Goal: Information Seeking & Learning: Learn about a topic

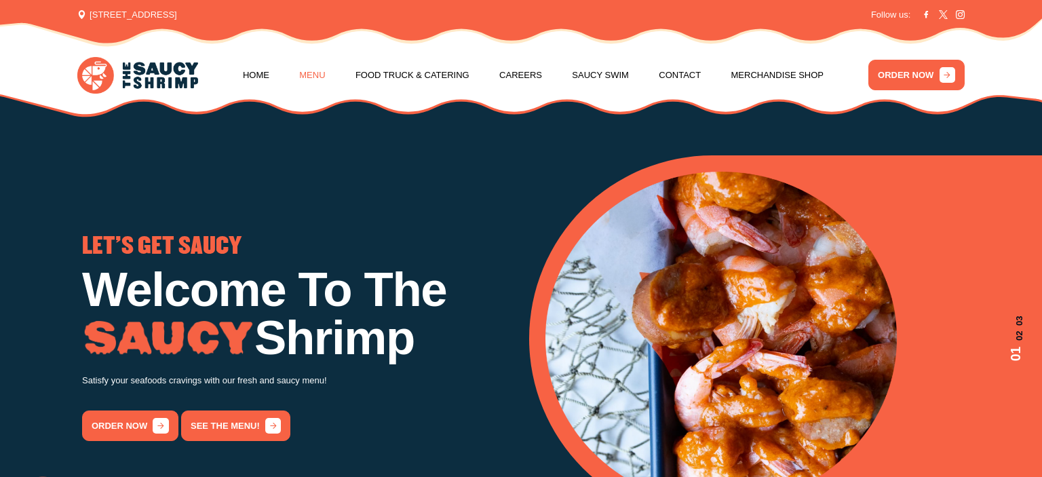
click at [317, 73] on link "Menu" at bounding box center [312, 76] width 26 height 52
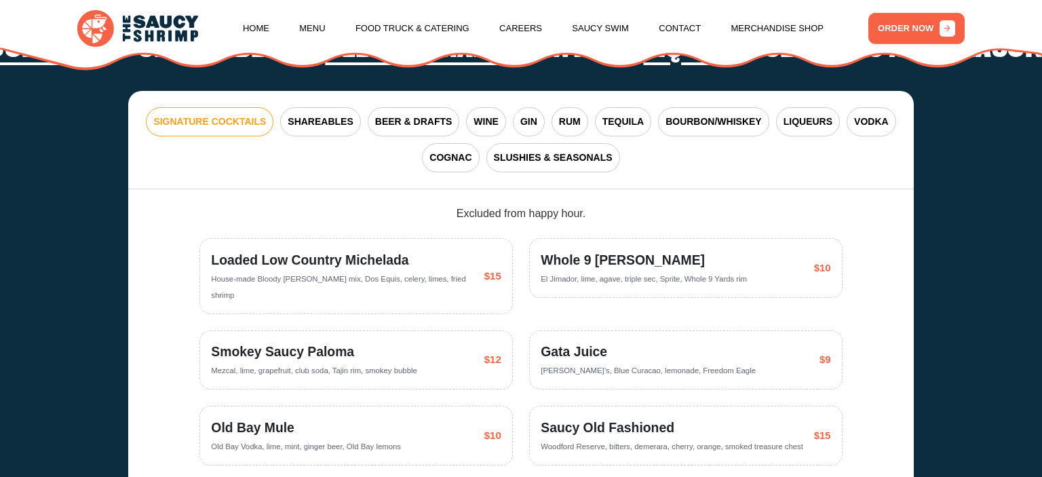
scroll to position [2580, 0]
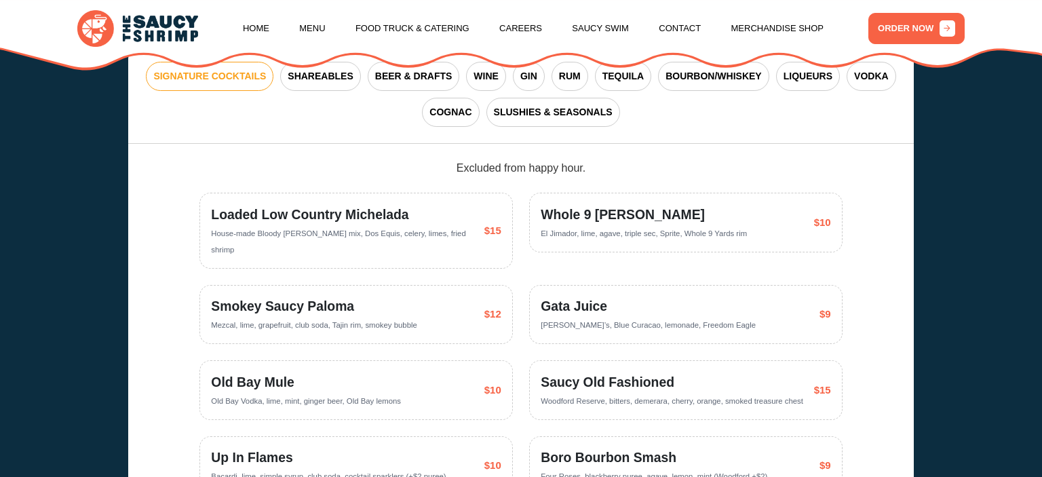
click at [948, 330] on section "HOW ABOUT A DRINK? Signature Cocktails Shareables Beer & Drafts Wine Liquor Slu…" at bounding box center [521, 228] width 1042 height 699
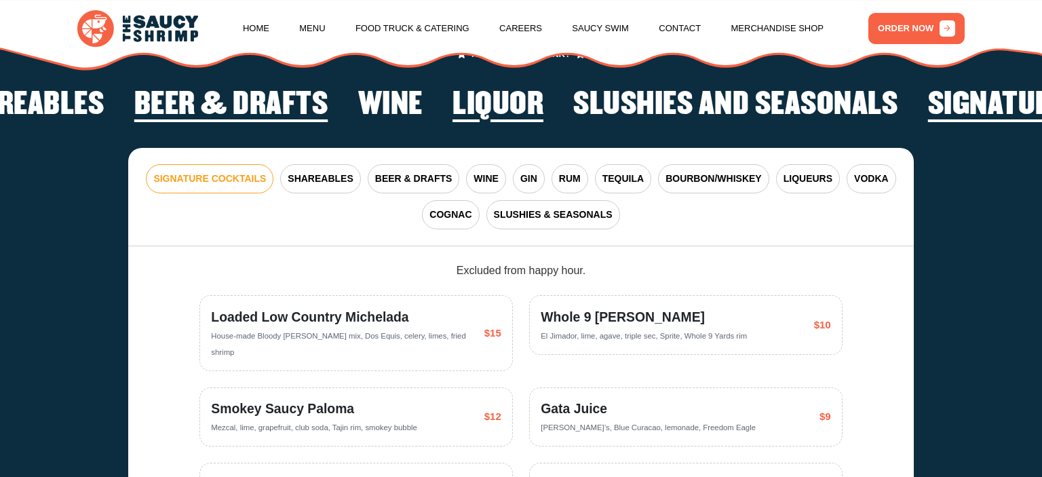
scroll to position [2436, 0]
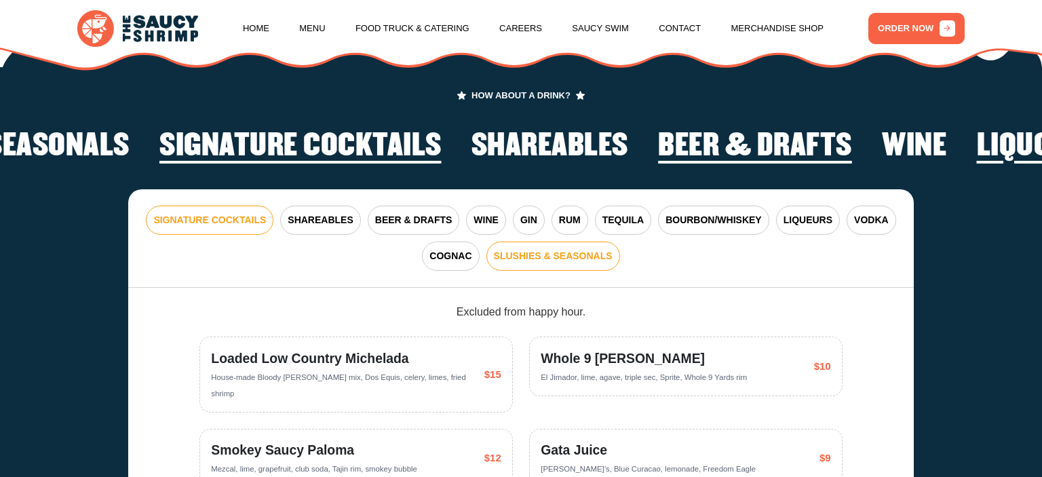
click at [530, 249] on span "SLUSHIES & SEASONALS" at bounding box center [553, 256] width 119 height 14
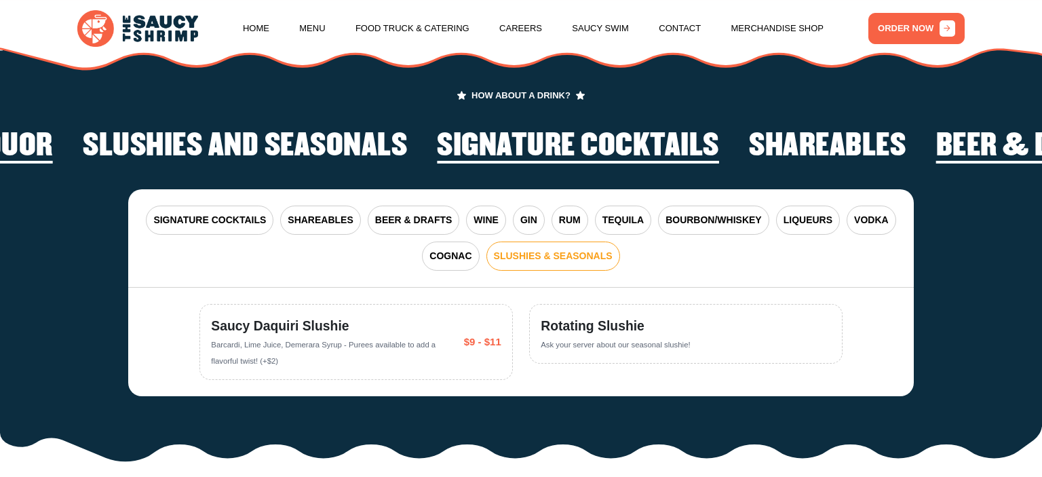
click at [364, 220] on div "SIGNATURE COCKTAILS SHAREABLES BEER & DRAFTS WINE GIN RUM TEQUILA BOURBON/WHISK…" at bounding box center [520, 238] width 785 height 99
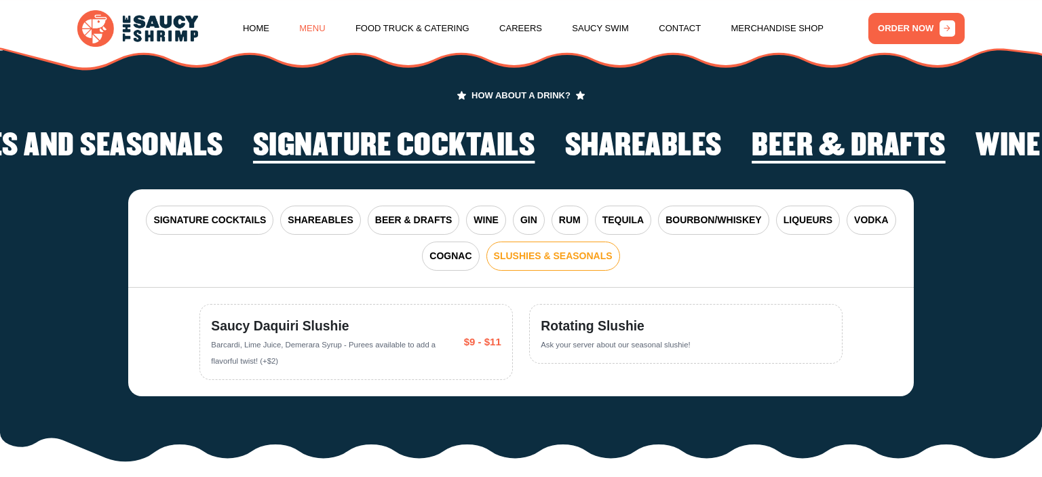
click at [320, 35] on link "Menu" at bounding box center [312, 29] width 26 height 52
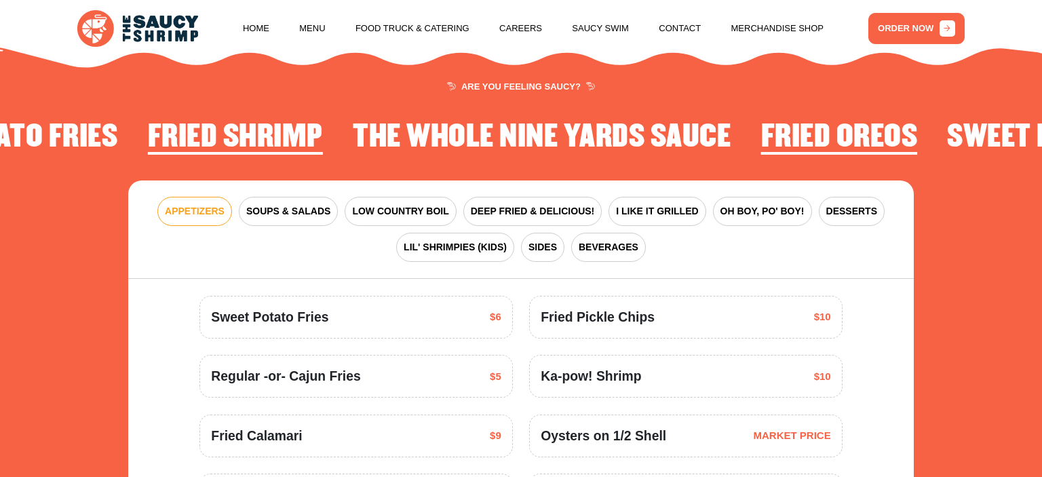
scroll to position [1649, 0]
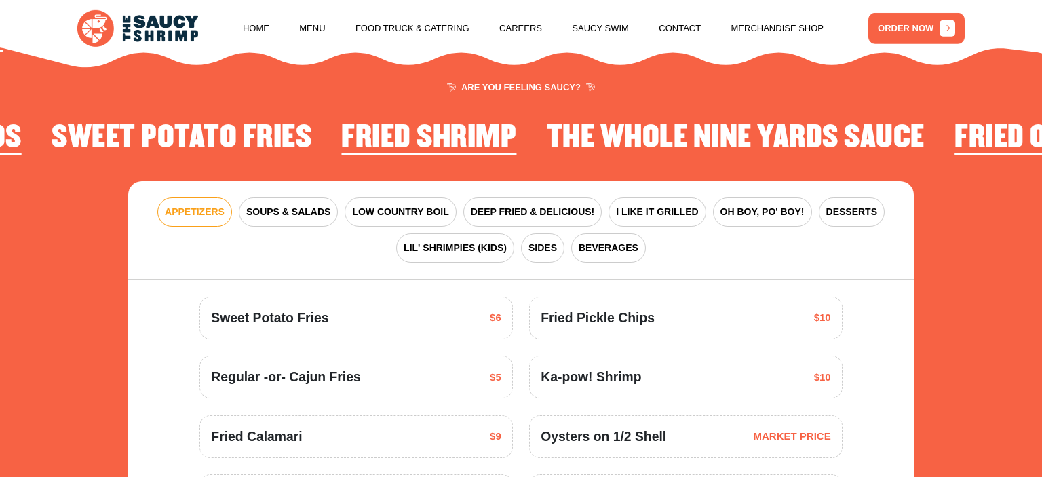
click at [863, 216] on div "APPETIZERS SOUPS & SALADS LOW COUNTRY BOIL DEEP FRIED & DELICIOUS! I LIKE IT GR…" at bounding box center [520, 230] width 785 height 99
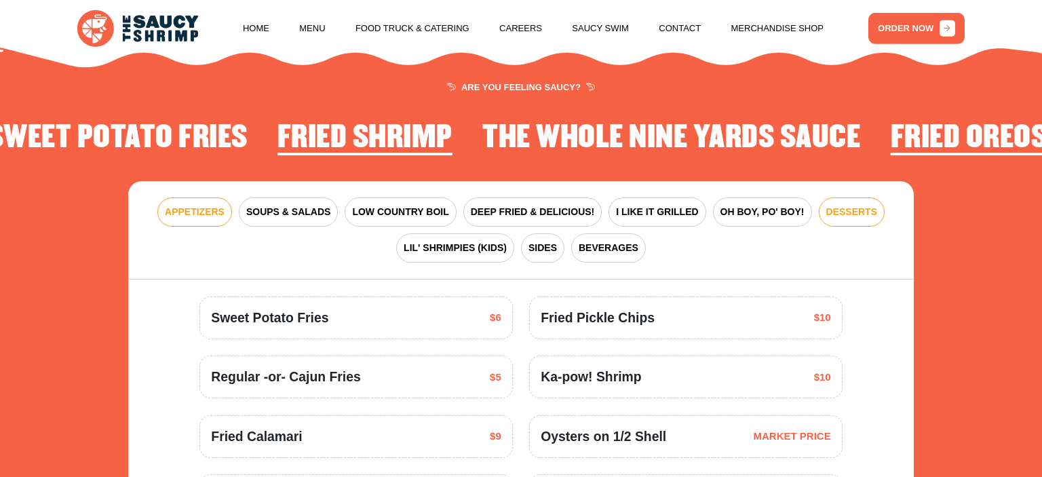
click at [857, 205] on span "DESSERTS" at bounding box center [851, 212] width 51 height 14
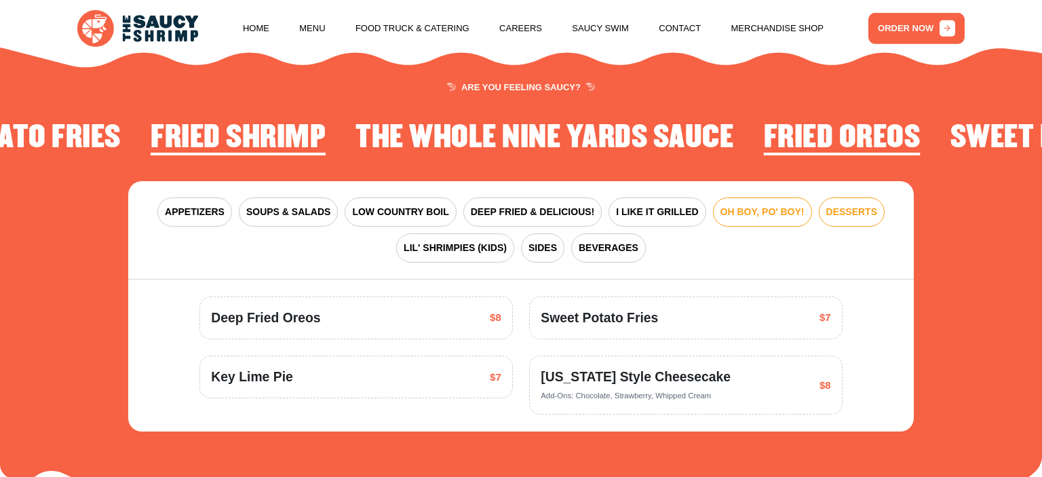
click at [772, 205] on span "OH BOY, PO' BOY!" at bounding box center [762, 212] width 84 height 14
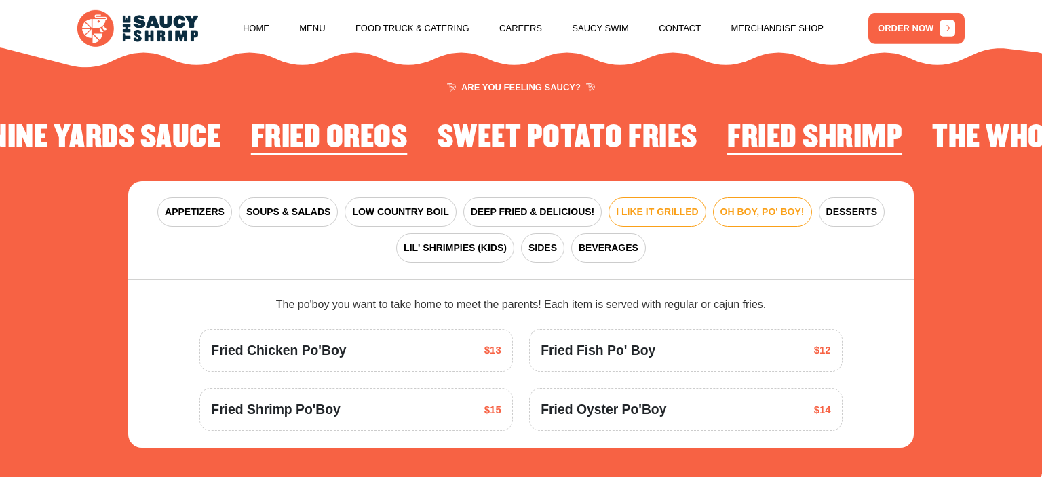
click at [648, 197] on button "I LIKE IT GRILLED" at bounding box center [656, 211] width 97 height 29
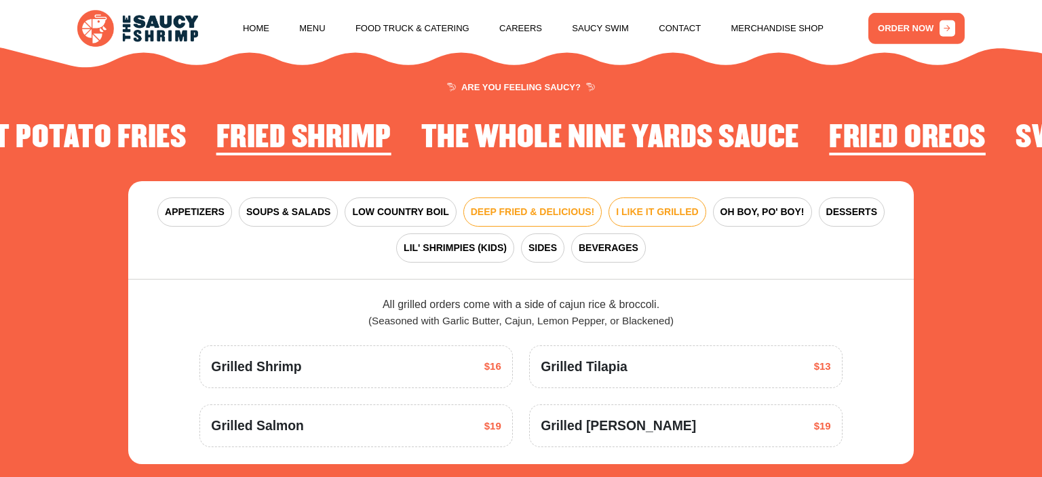
click at [591, 205] on span "DEEP FRIED & DELICIOUS!" at bounding box center [533, 212] width 124 height 14
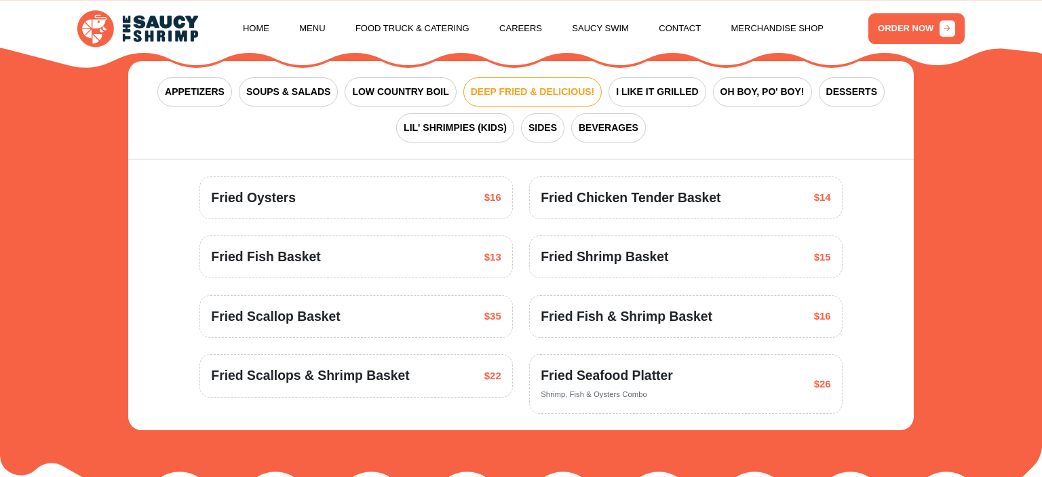
scroll to position [1720, 0]
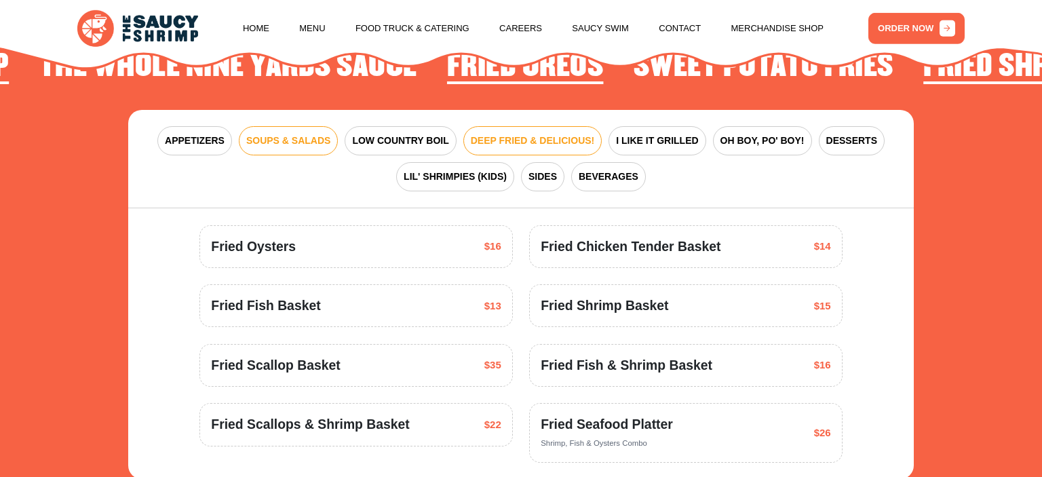
click at [299, 134] on span "SOUPS & SALADS" at bounding box center [288, 141] width 84 height 14
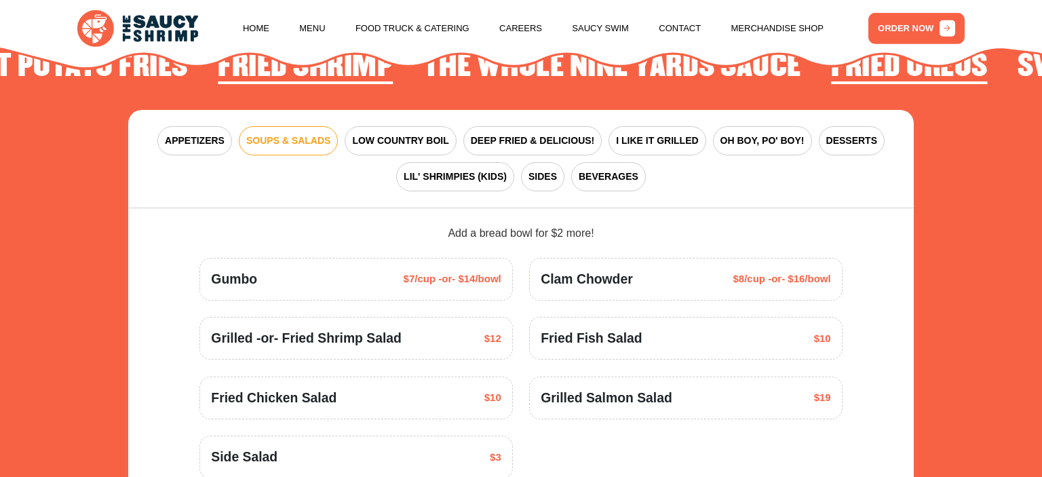
click at [662, 155] on div "APPETIZERS SOUPS & SALADS LOW COUNTRY BOIL DEEP FRIED & DELICIOUS! I LIKE IT GR…" at bounding box center [520, 159] width 785 height 99
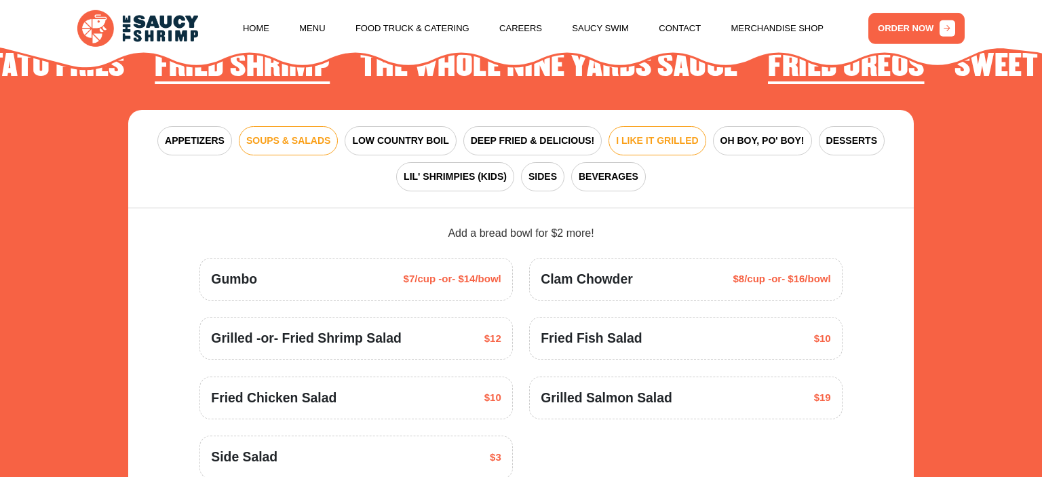
click at [666, 136] on button "I LIKE IT GRILLED" at bounding box center [656, 140] width 97 height 29
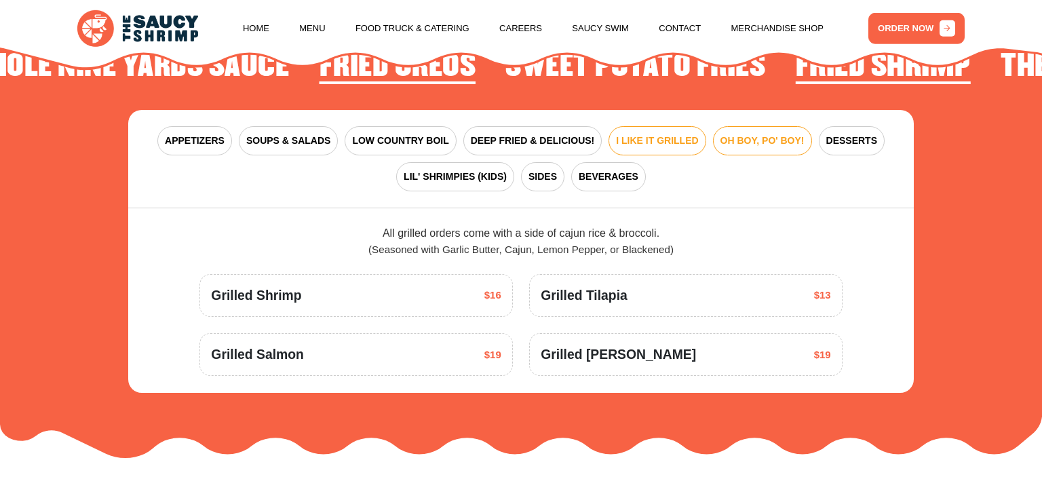
click at [744, 134] on span "OH BOY, PO' BOY!" at bounding box center [762, 141] width 84 height 14
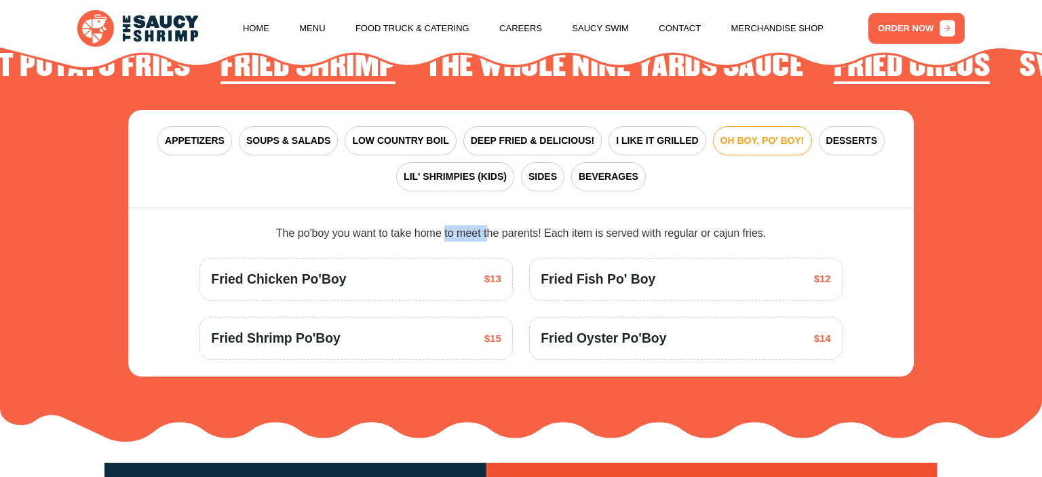
drag, startPoint x: 276, startPoint y: 222, endPoint x: 325, endPoint y: 221, distance: 48.8
click at [325, 225] on div "The po'boy you want to take home to meet the parents! Each item is served with …" at bounding box center [520, 233] width 643 height 16
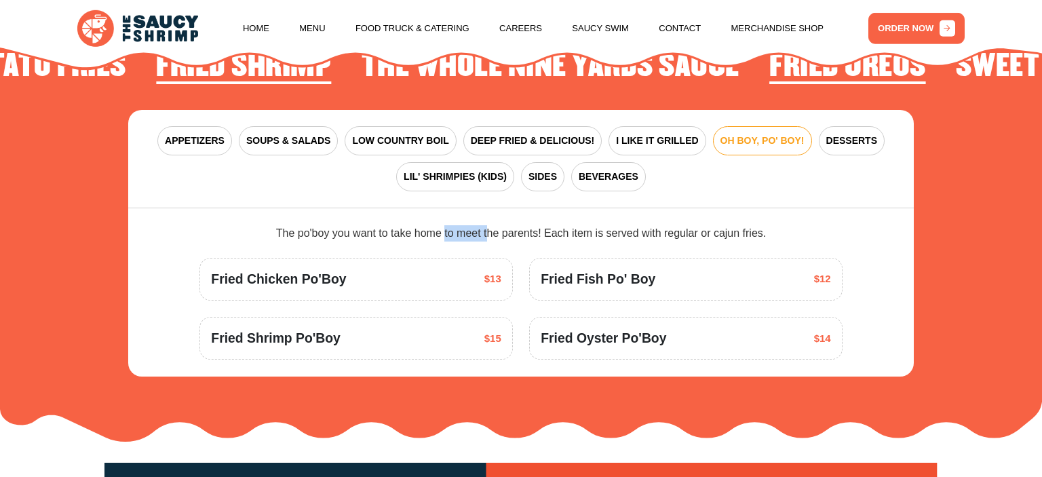
click at [325, 225] on div "The po'boy you want to take home to meet the parents! Each item is served with …" at bounding box center [520, 233] width 643 height 16
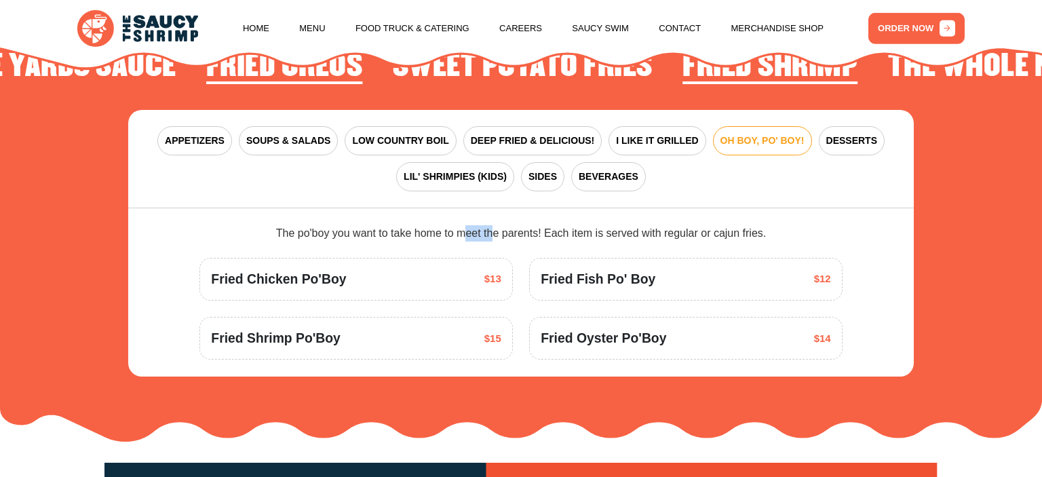
drag, startPoint x: 297, startPoint y: 221, endPoint x: 329, endPoint y: 222, distance: 31.9
click at [329, 225] on div "The po'boy you want to take home to meet the parents! Each item is served with …" at bounding box center [520, 233] width 643 height 16
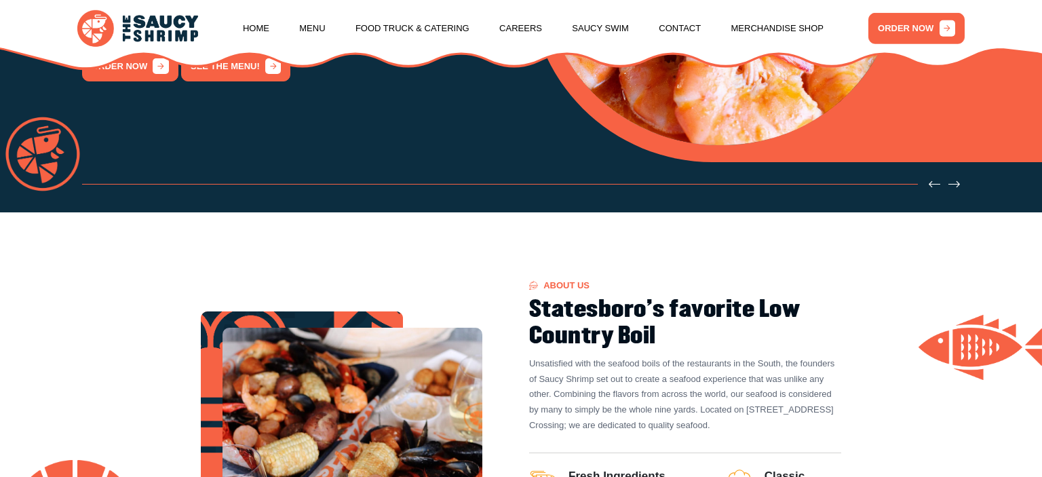
scroll to position [0, 0]
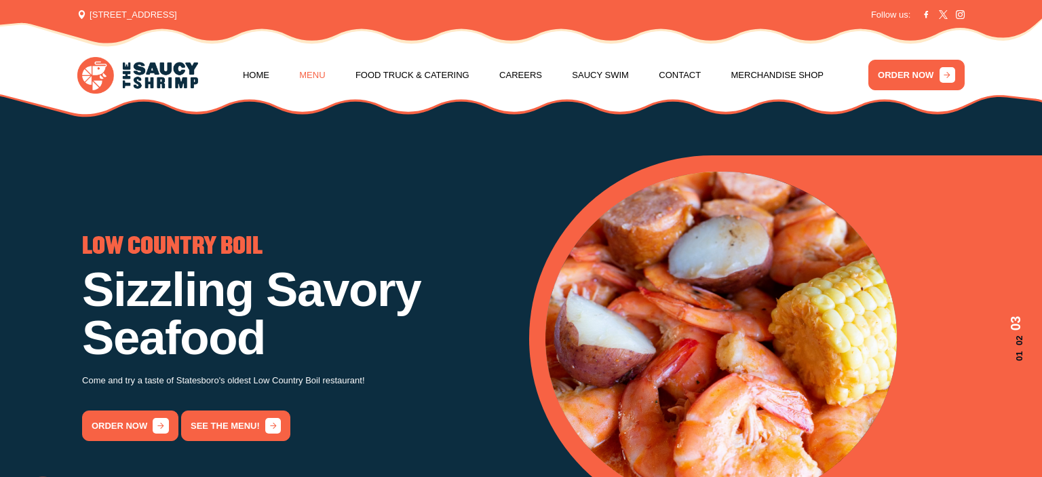
click at [305, 73] on link "Menu" at bounding box center [312, 76] width 26 height 52
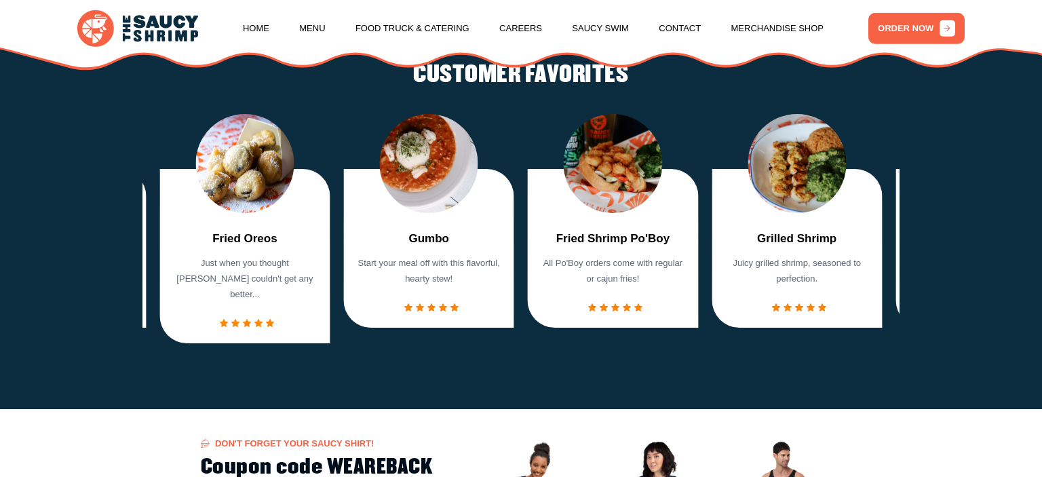
scroll to position [1434, 0]
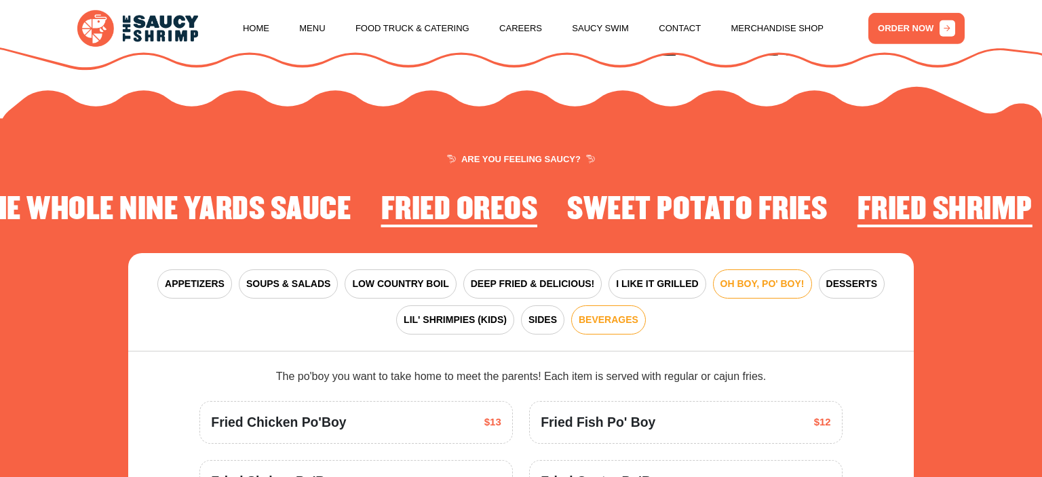
click at [575, 309] on button "BEVERAGES" at bounding box center [608, 319] width 75 height 29
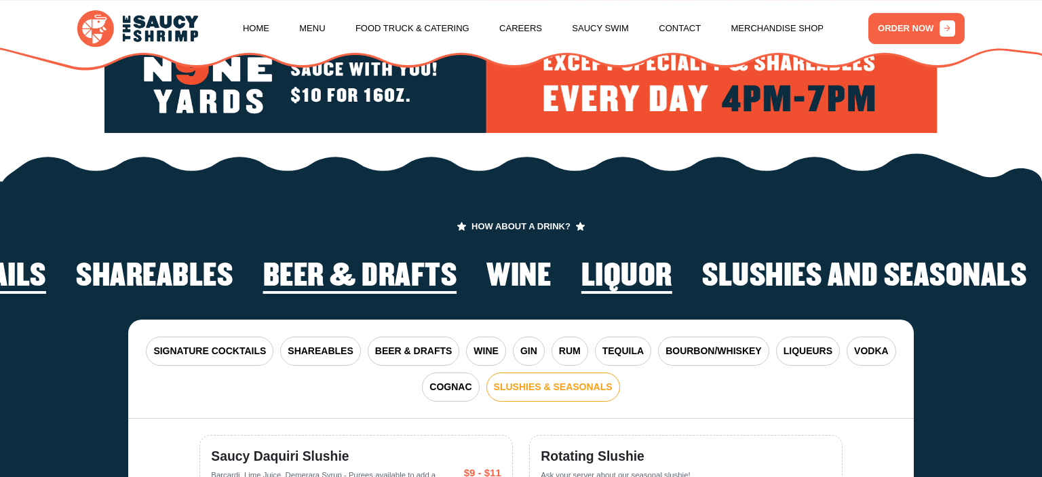
scroll to position [2249, 0]
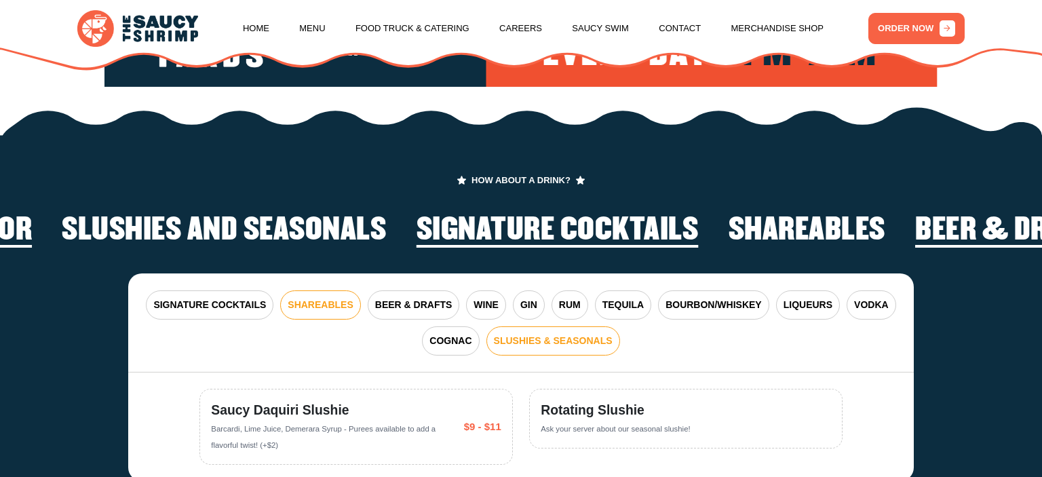
click at [355, 290] on button "SHAREABLES" at bounding box center [320, 304] width 80 height 29
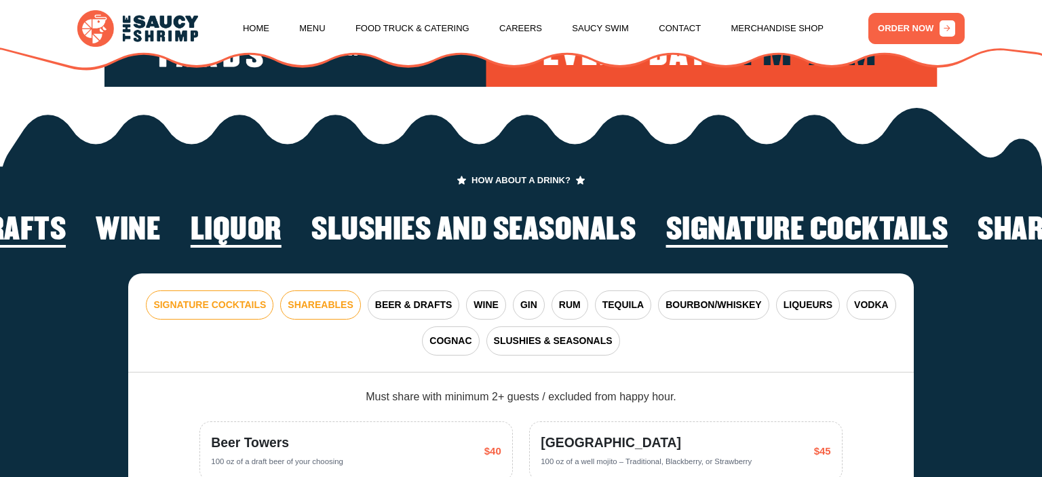
click at [259, 298] on span "SIGNATURE COCKTAILS" at bounding box center [209, 305] width 113 height 14
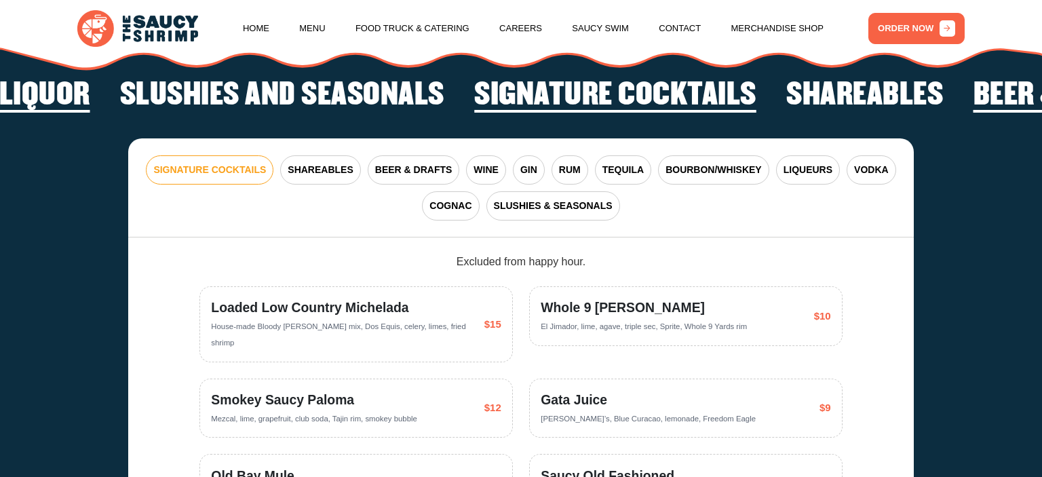
scroll to position [2392, 0]
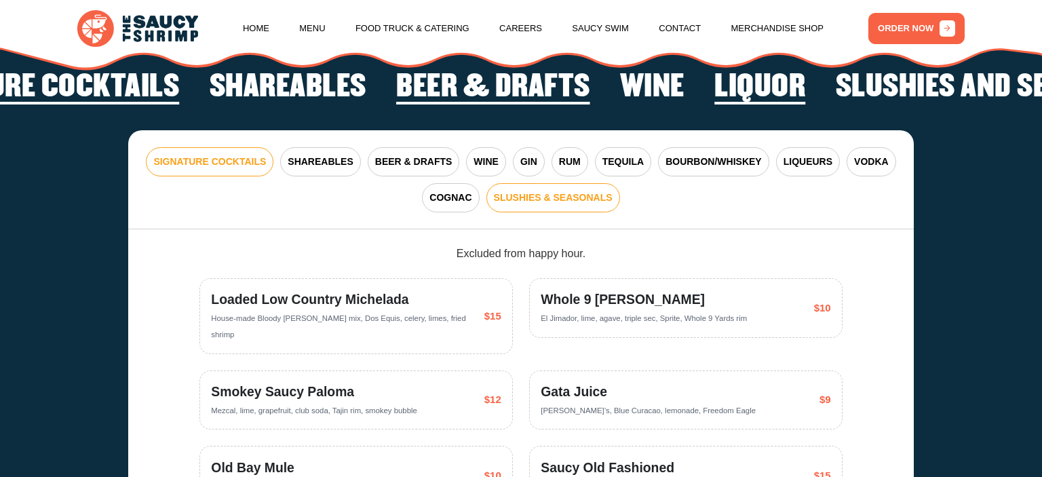
click at [522, 192] on button "SLUSHIES & SEASONALS" at bounding box center [553, 197] width 134 height 29
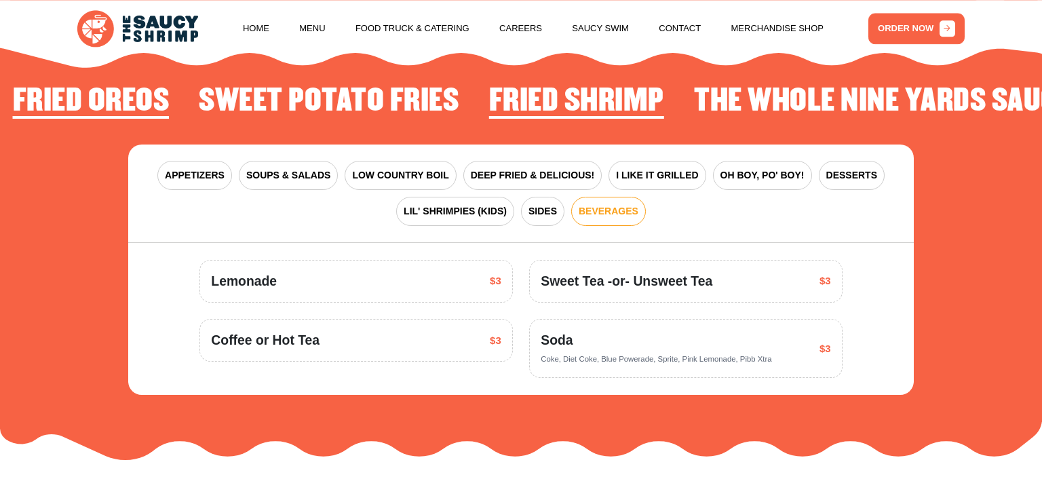
scroll to position [1604, 0]
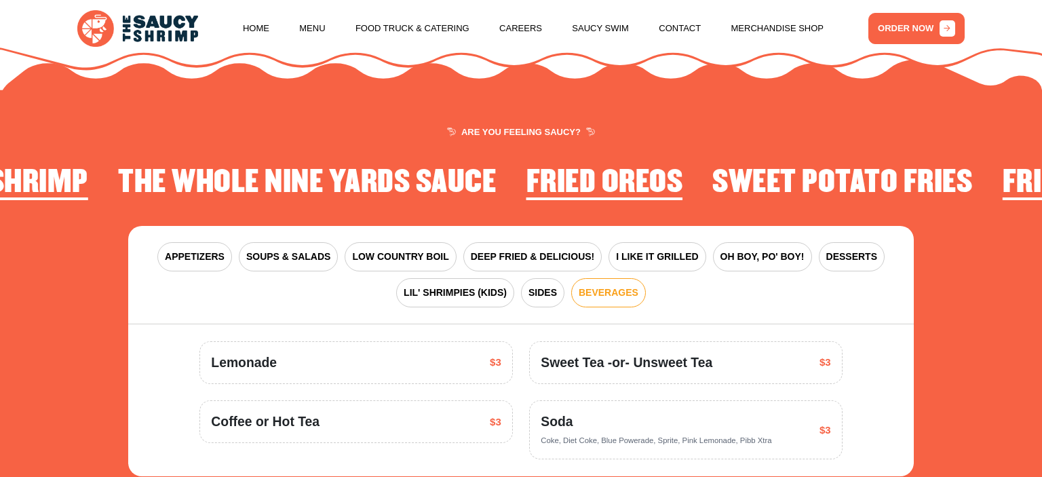
click at [454, 233] on div "APPETIZERS SOUPS & SALADS LOW COUNTRY BOIL DEEP FRIED & DELICIOUS! I LIKE IT GR…" at bounding box center [520, 275] width 785 height 99
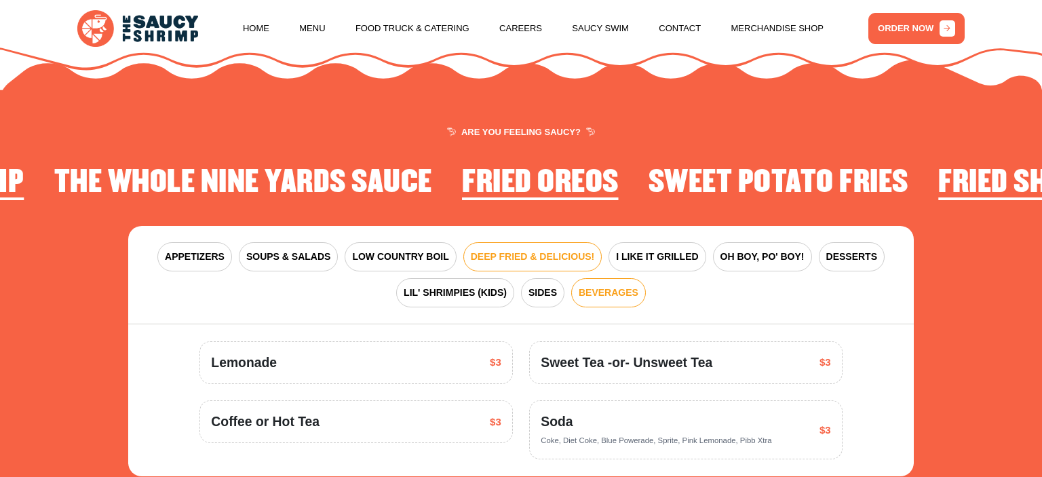
click at [488, 250] on span "DEEP FRIED & DELICIOUS!" at bounding box center [533, 257] width 124 height 14
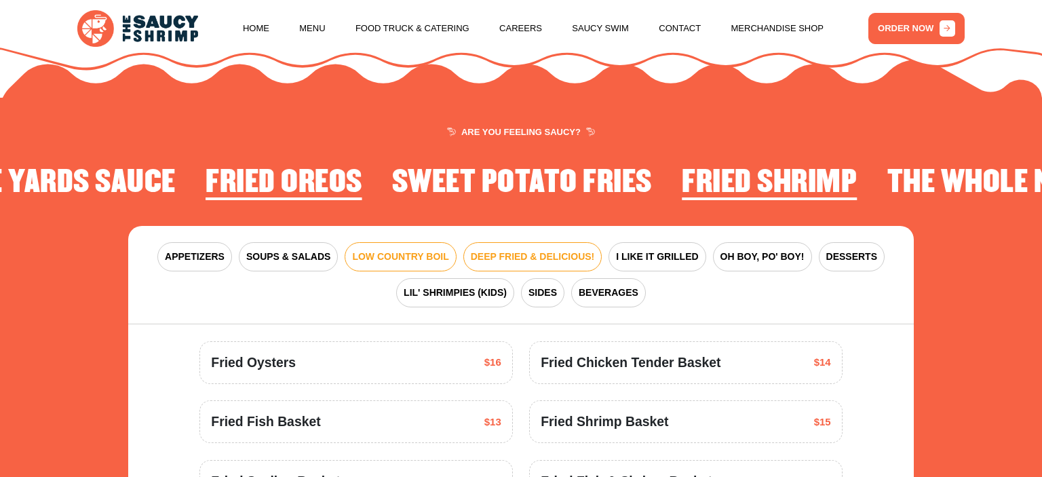
click at [429, 250] on span "LOW COUNTRY BOIL" at bounding box center [400, 257] width 96 height 14
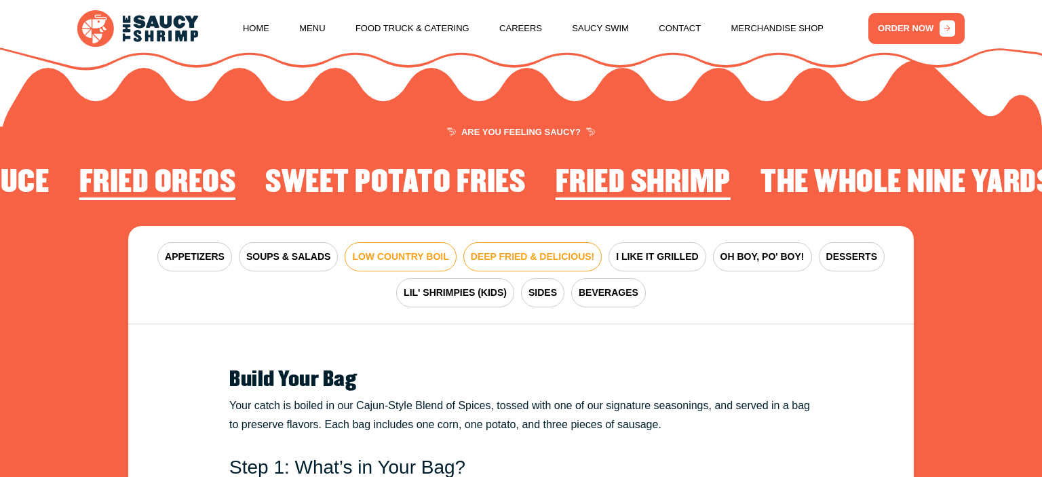
click at [514, 250] on span "DEEP FRIED & DELICIOUS!" at bounding box center [533, 257] width 124 height 14
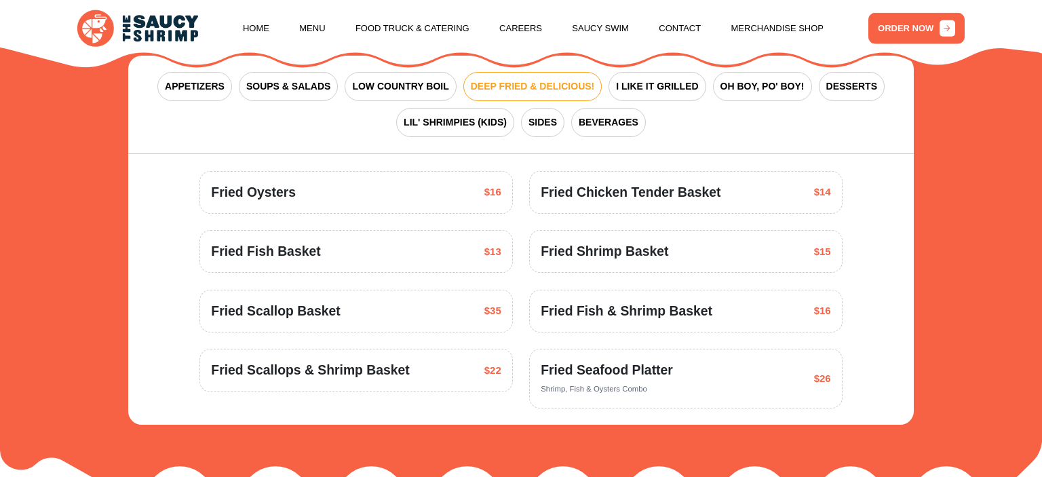
scroll to position [1747, 0]
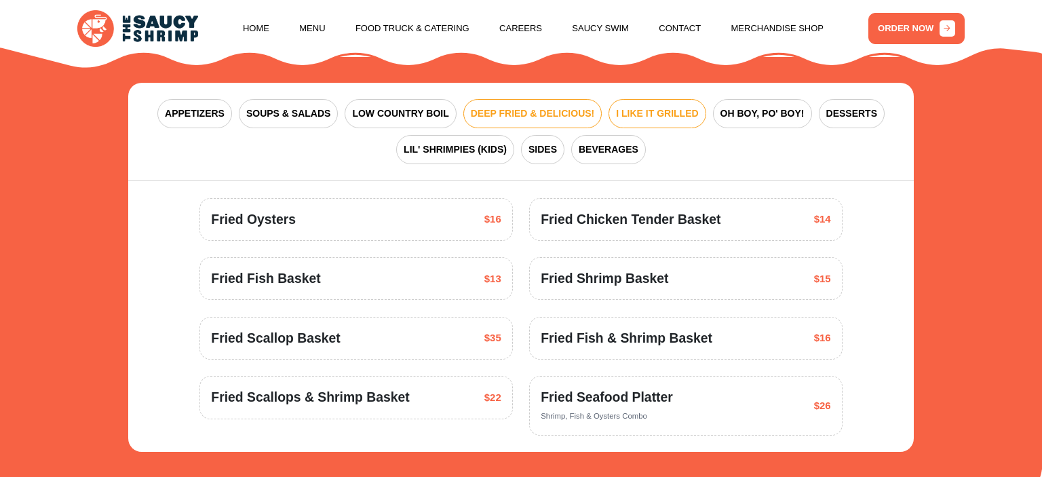
click at [703, 104] on button "I LIKE IT GRILLED" at bounding box center [656, 113] width 97 height 29
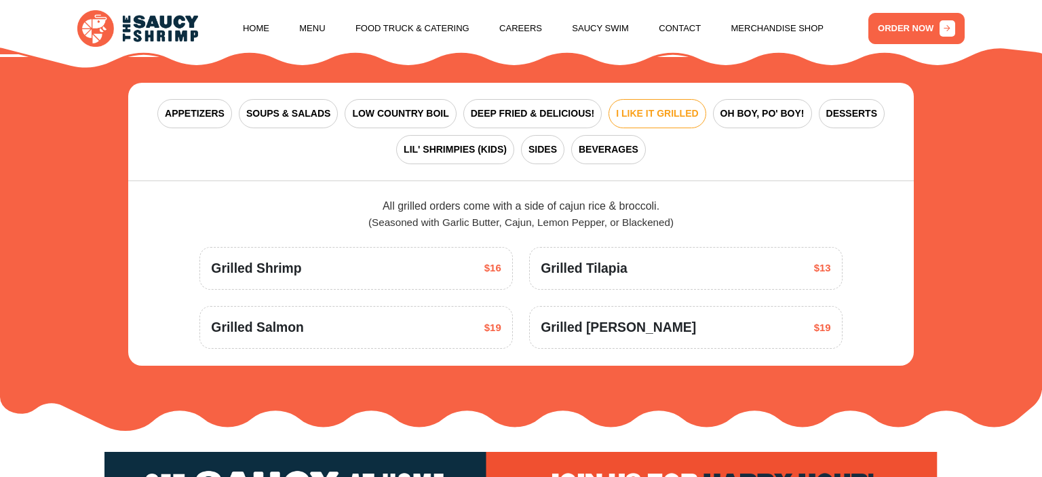
click at [736, 83] on div "APPETIZERS SOUPS & SALADS LOW COUNTRY BOIL DEEP FRIED & DELICIOUS! I LIKE IT GR…" at bounding box center [520, 132] width 785 height 99
click at [737, 106] on span "OH BOY, PO' BOY!" at bounding box center [762, 113] width 84 height 14
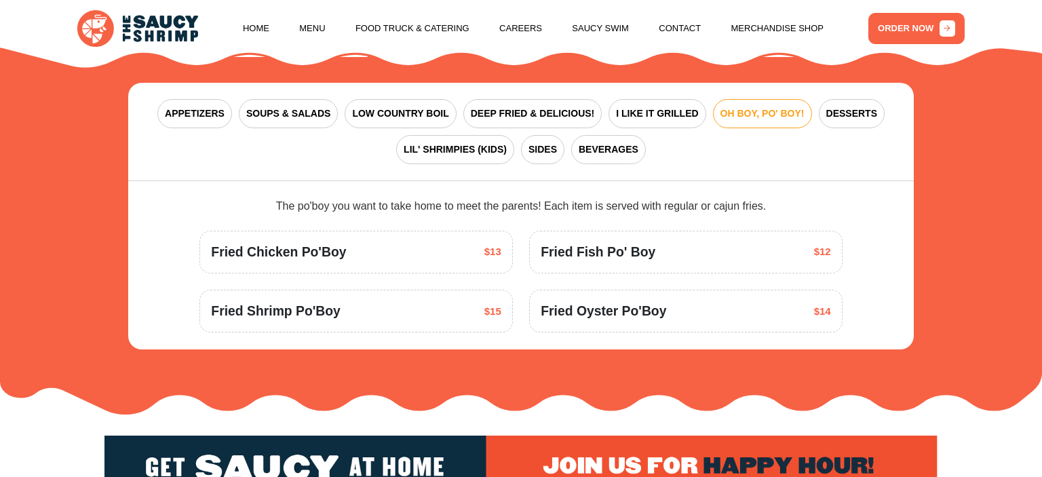
click at [807, 83] on div "APPETIZERS SOUPS & SALADS LOW COUNTRY BOIL DEEP FRIED & DELICIOUS! I LIKE IT GR…" at bounding box center [520, 132] width 785 height 99
click at [631, 106] on span "I LIKE IT GRILLED" at bounding box center [657, 113] width 82 height 14
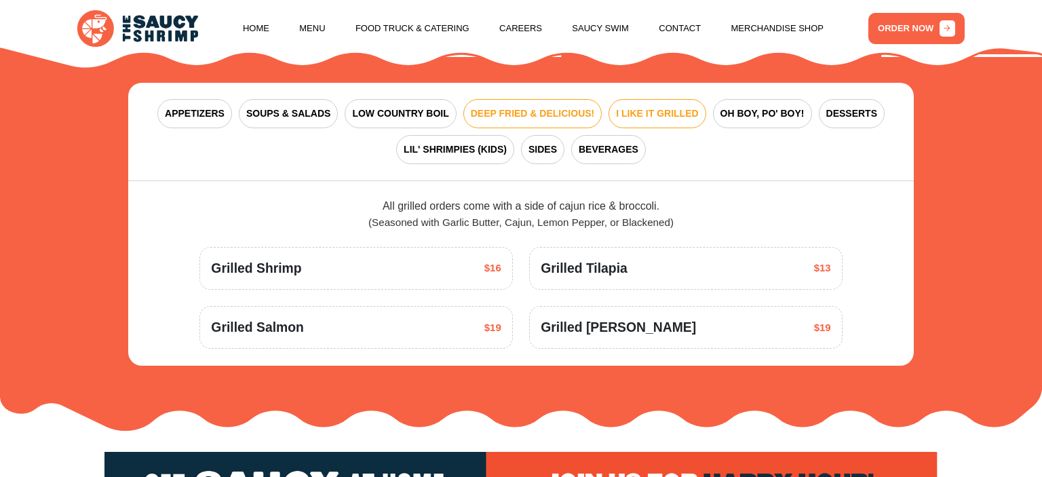
click at [552, 107] on button "DEEP FRIED & DELICIOUS!" at bounding box center [532, 113] width 139 height 29
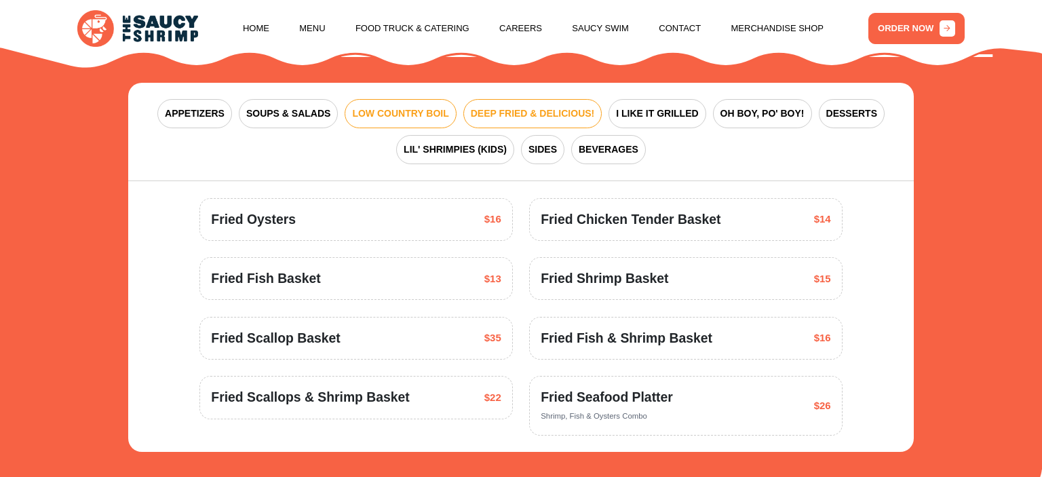
click at [418, 109] on button "LOW COUNTRY BOIL" at bounding box center [400, 113] width 111 height 29
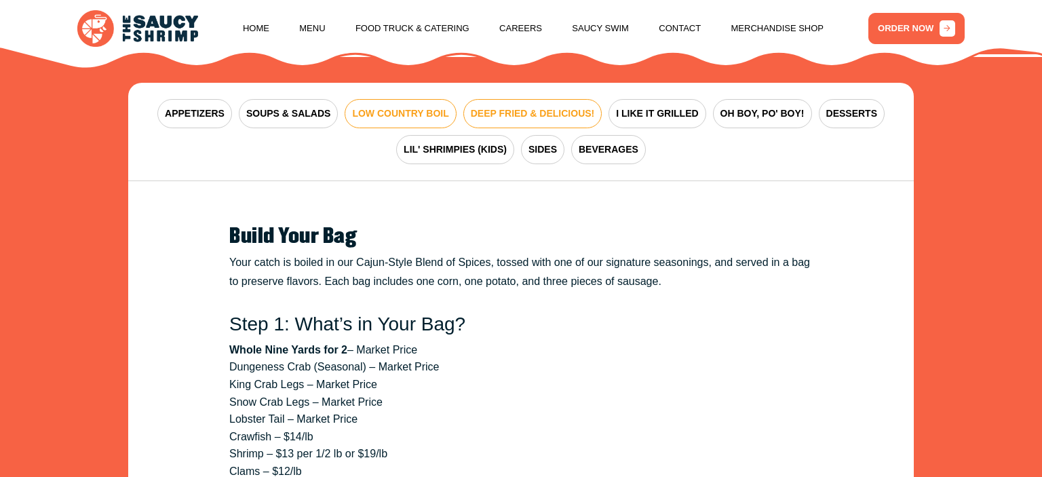
click at [477, 108] on button "DEEP FRIED & DELICIOUS!" at bounding box center [532, 113] width 139 height 29
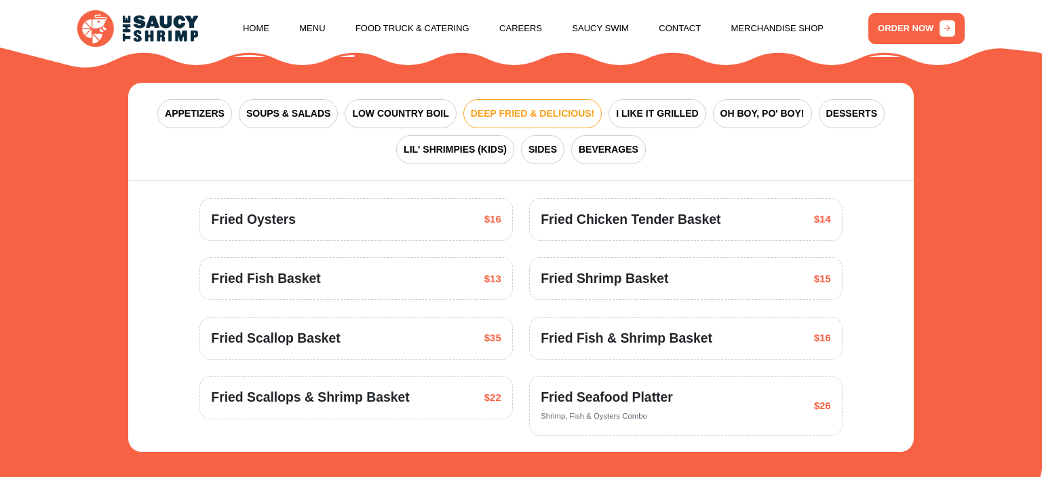
click at [589, 106] on span "DEEP FRIED & DELICIOUS!" at bounding box center [533, 113] width 124 height 14
click at [617, 106] on span "I LIKE IT GRILLED" at bounding box center [657, 113] width 82 height 14
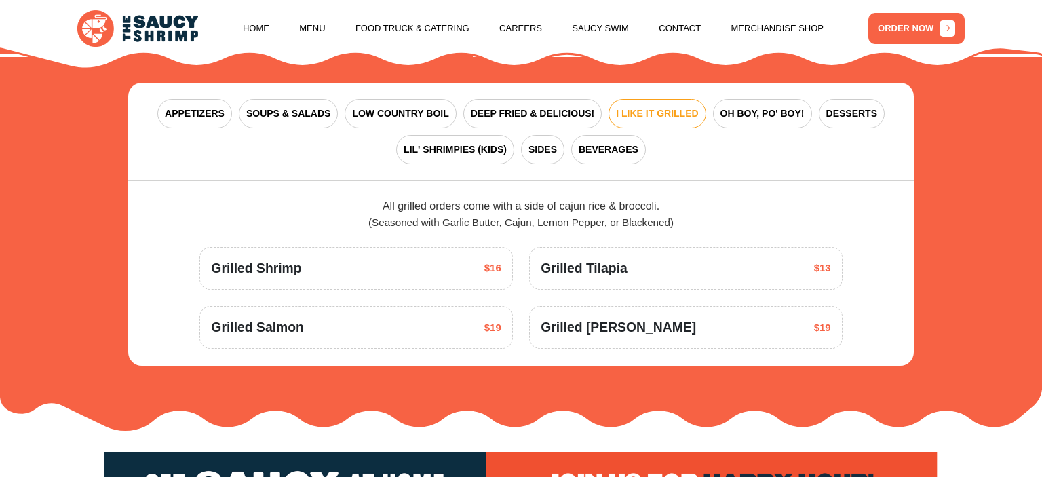
click at [725, 83] on div "APPETIZERS SOUPS & SALADS LOW COUNTRY BOIL DEEP FRIED & DELICIOUS! I LIKE IT GR…" at bounding box center [520, 132] width 785 height 99
click at [724, 99] on button "OH BOY, PO' BOY!" at bounding box center [762, 113] width 99 height 29
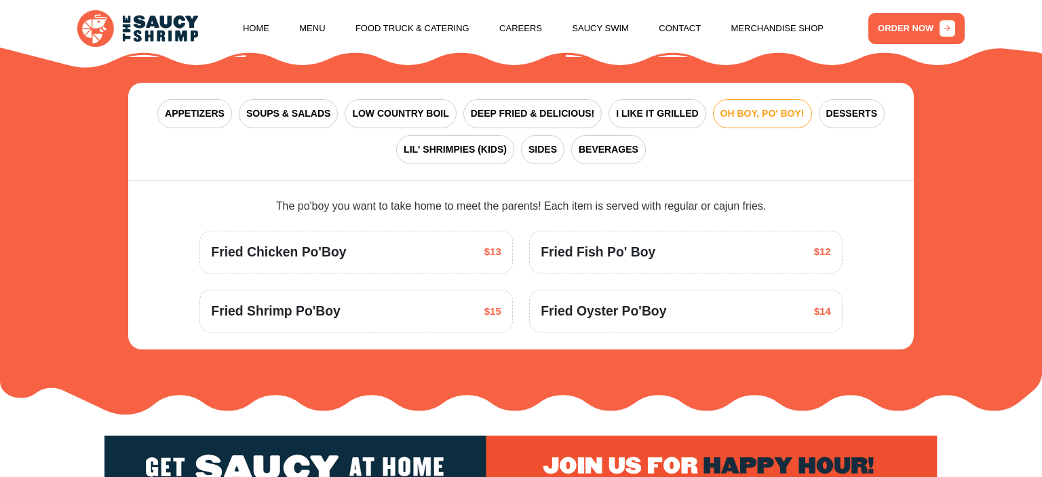
click at [1023, 113] on section "ARE YOU FEELING SAUCY? Fried Shrimp The Whole Nine Yards Sauce Fried Oreos Swee…" at bounding box center [521, 165] width 1042 height 498
click at [471, 106] on span "DEEP FRIED & DELICIOUS!" at bounding box center [533, 113] width 124 height 14
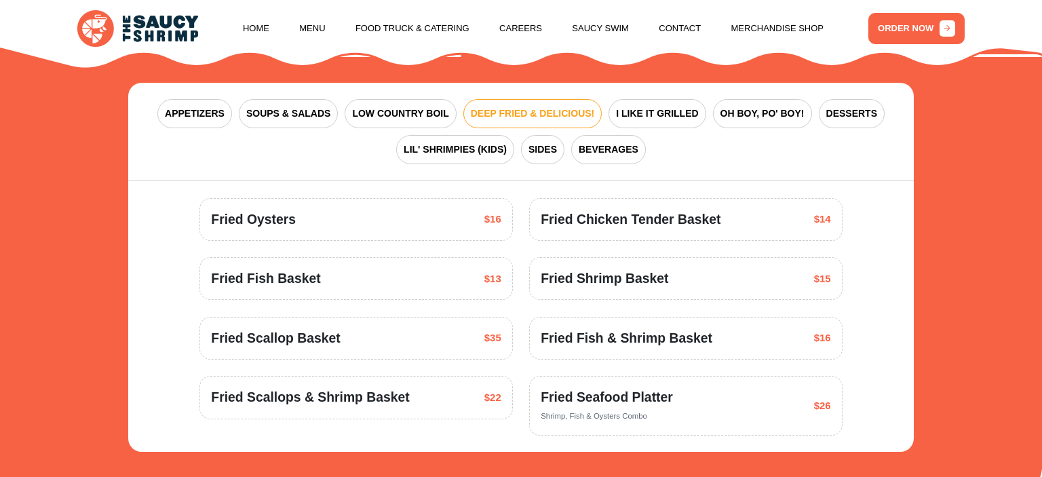
click at [705, 110] on div "APPETIZERS SOUPS & SALADS LOW COUNTRY BOIL DEEP FRIED & DELICIOUS! I LIKE IT GR…" at bounding box center [520, 132] width 785 height 99
click at [680, 110] on button "I LIKE IT GRILLED" at bounding box center [656, 113] width 97 height 29
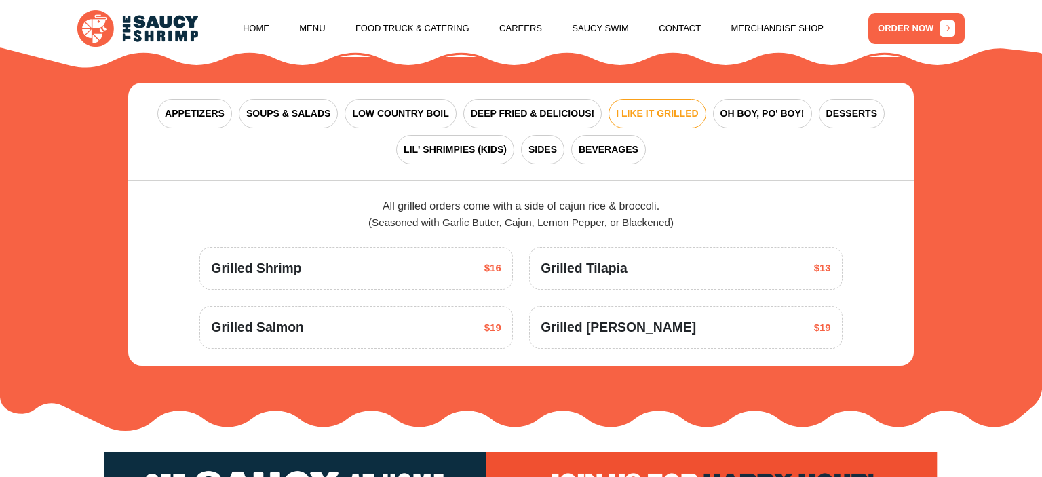
click at [706, 86] on div "APPETIZERS SOUPS & SALADS LOW COUNTRY BOIL DEEP FRIED & DELICIOUS! I LIKE IT GR…" at bounding box center [520, 132] width 785 height 99
click at [739, 106] on span "OH BOY, PO' BOY!" at bounding box center [762, 113] width 84 height 14
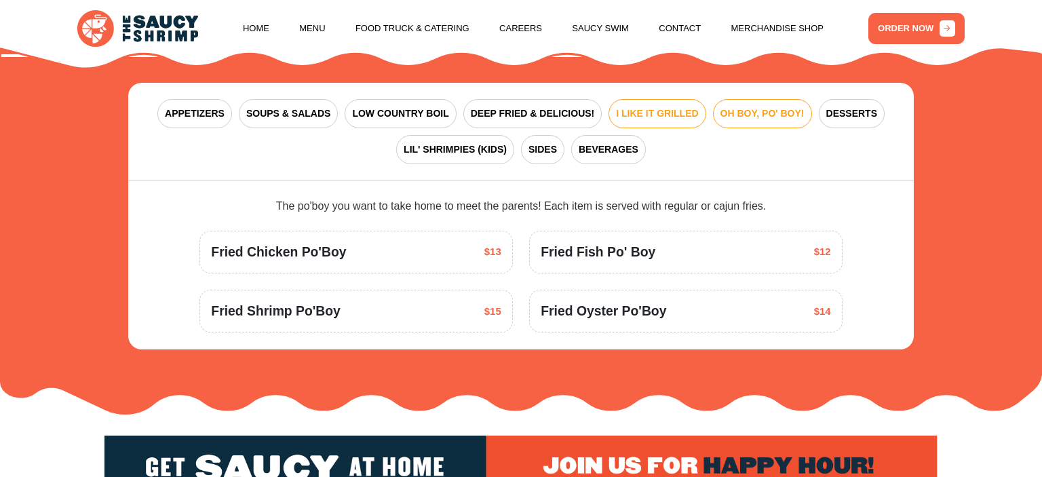
click at [684, 106] on span "I LIKE IT GRILLED" at bounding box center [657, 113] width 82 height 14
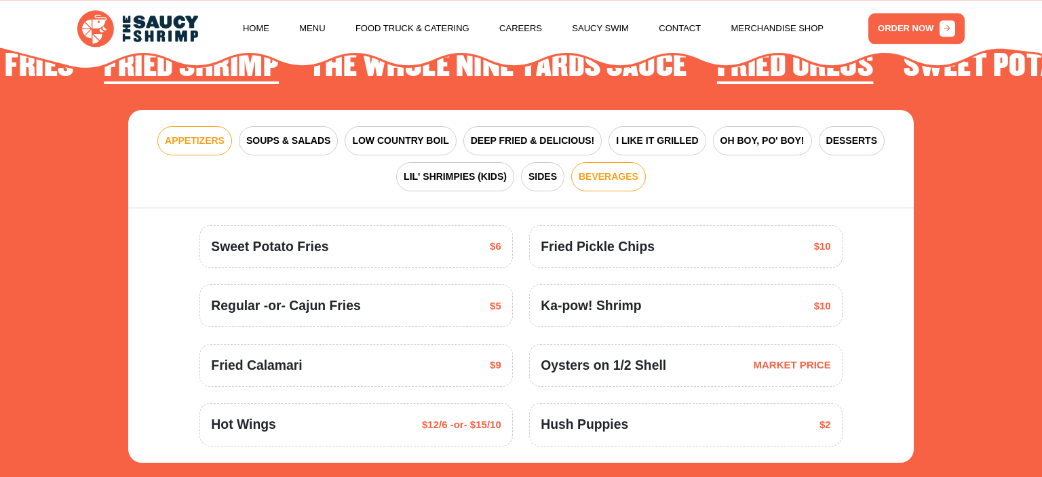
scroll to position [1720, 0]
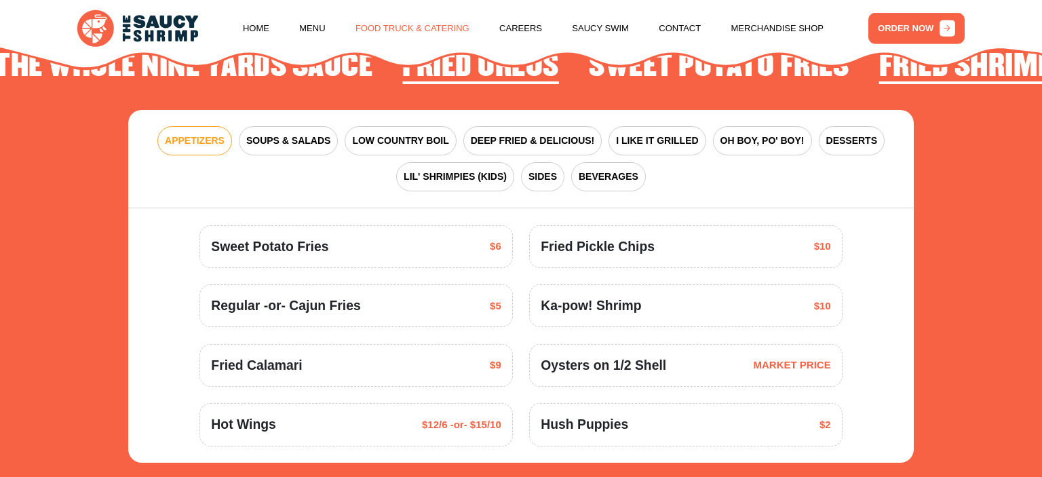
click at [411, 26] on link "Food Truck & Catering" at bounding box center [412, 29] width 114 height 52
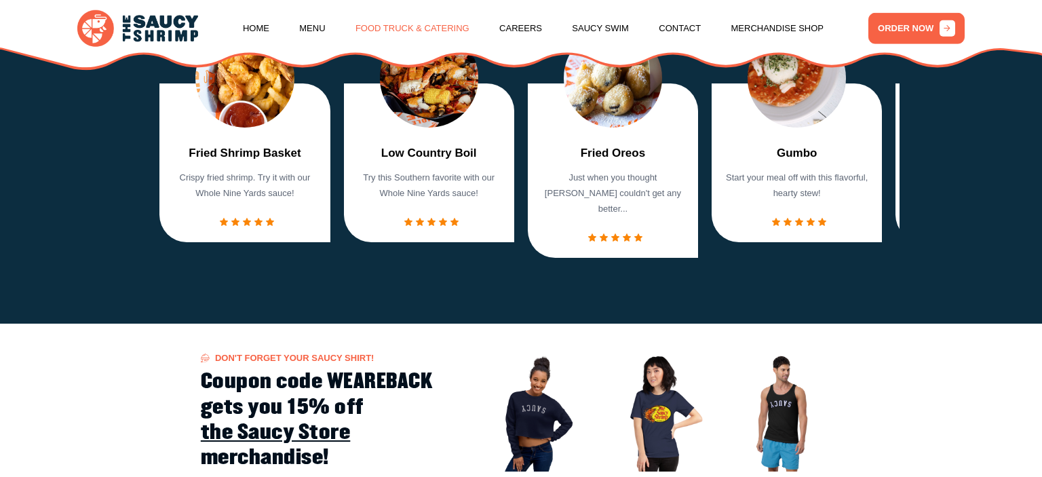
scroll to position [524, 0]
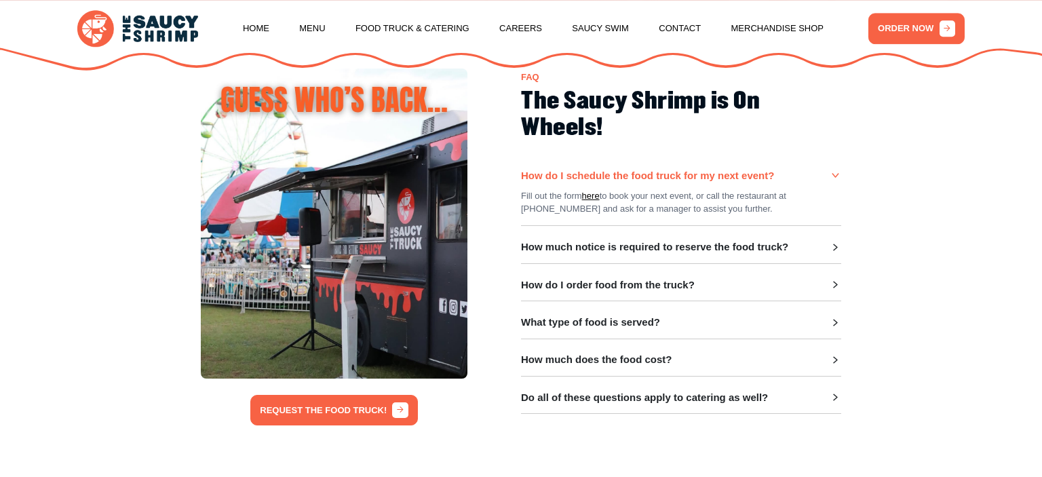
scroll to position [358, 0]
